Goal: Task Accomplishment & Management: Complete application form

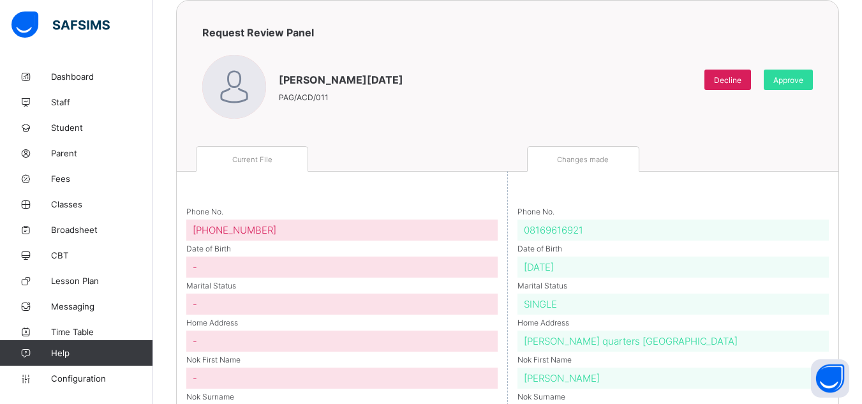
scroll to position [105, 0]
click at [785, 86] on div "Approve" at bounding box center [788, 80] width 49 height 20
click at [794, 79] on span "Approve" at bounding box center [789, 81] width 30 height 10
click at [84, 106] on span "Staff" at bounding box center [102, 102] width 102 height 10
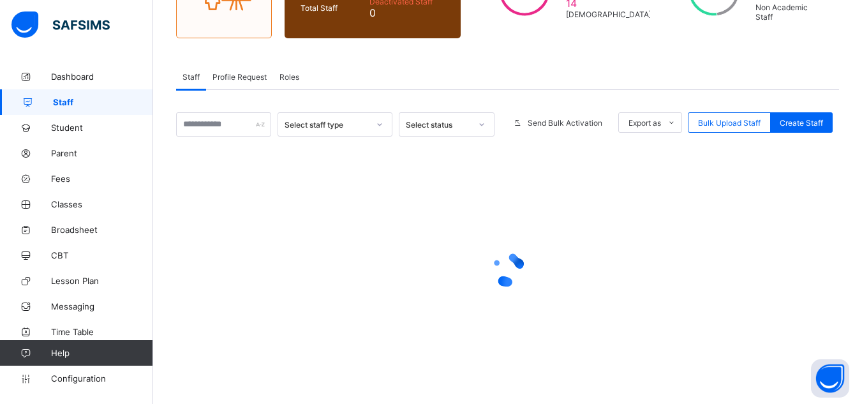
scroll to position [167, 0]
click at [259, 80] on span "Profile Request" at bounding box center [240, 76] width 54 height 10
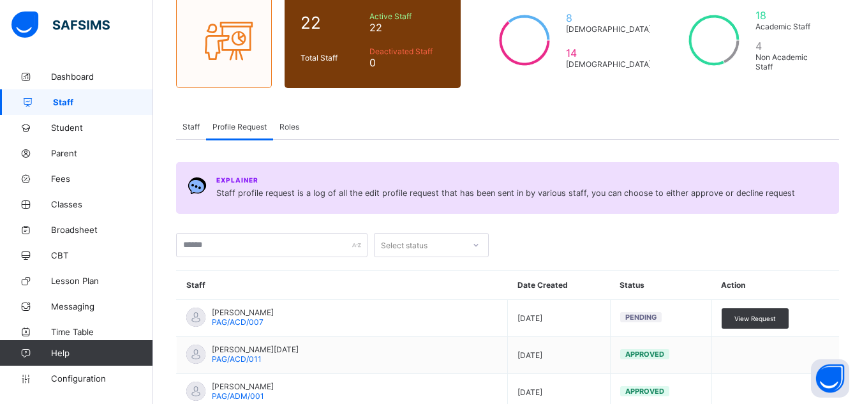
scroll to position [0, 0]
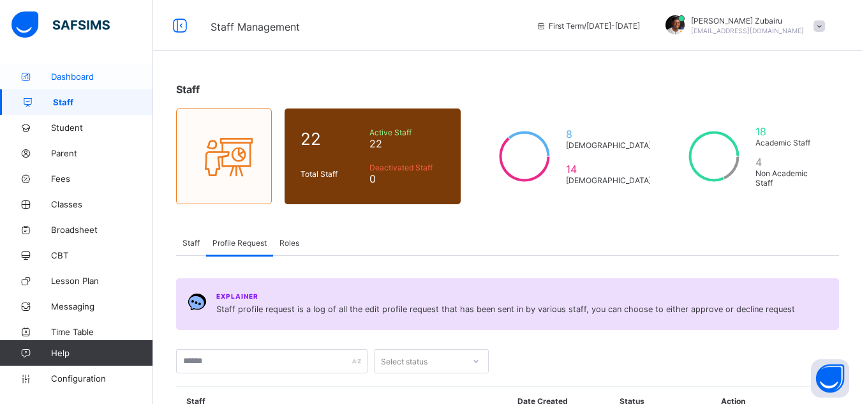
click at [53, 68] on link "Dashboard" at bounding box center [76, 77] width 153 height 26
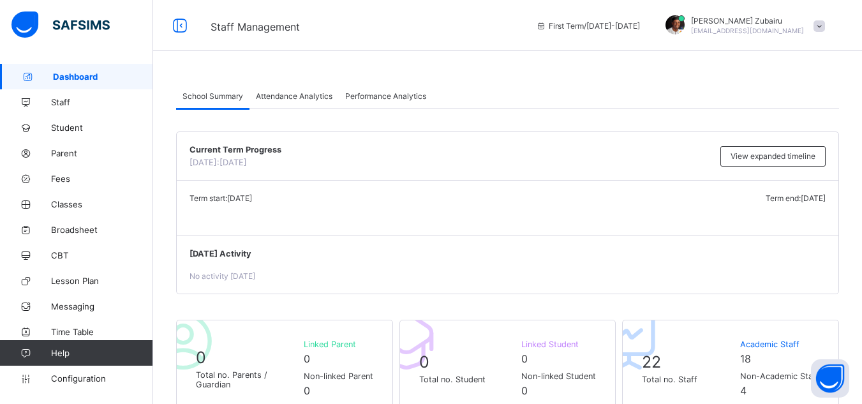
click at [825, 26] on span at bounding box center [819, 25] width 11 height 11
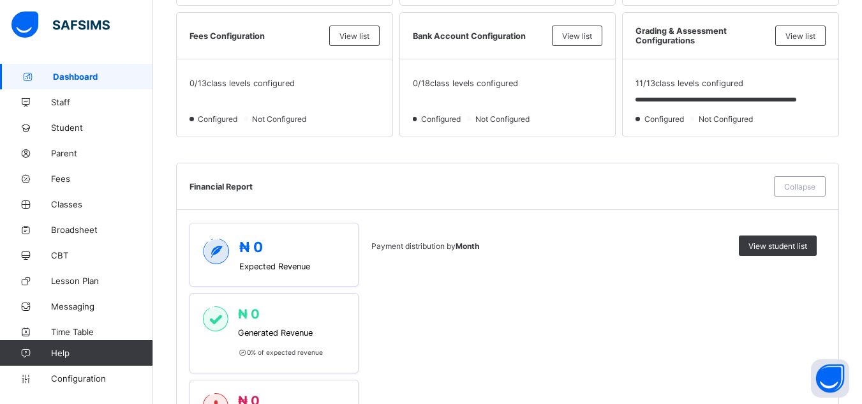
scroll to position [418, 0]
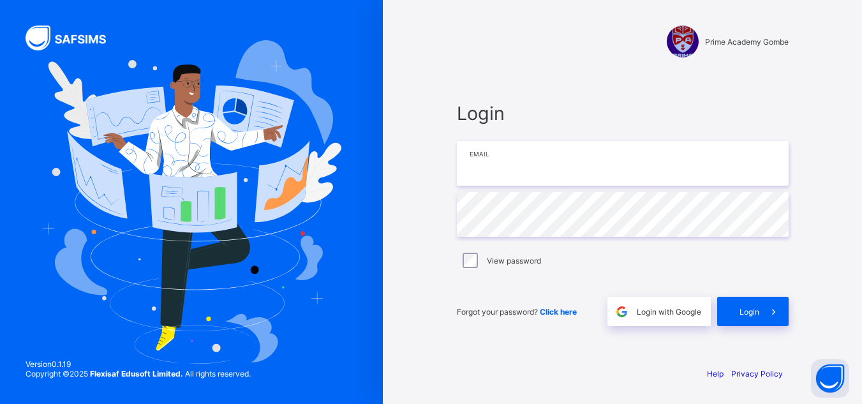
type input "**********"
